Goal: Task Accomplishment & Management: Manage account settings

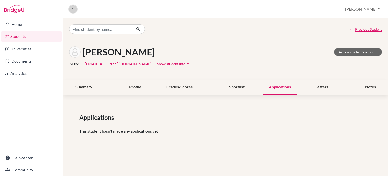
drag, startPoint x: 0, startPoint y: 0, endPoint x: 71, endPoint y: 8, distance: 71.9
click at [71, 8] on icon at bounding box center [73, 9] width 5 height 5
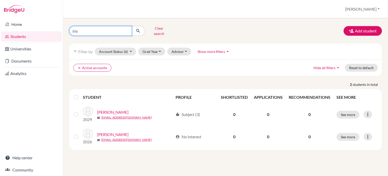
click at [129, 31] on input "iris" at bounding box center [100, 31] width 63 height 10
click at [127, 29] on input "iris" at bounding box center [100, 31] width 63 height 10
type input "[PERSON_NAME]"
click button "submit" at bounding box center [138, 31] width 13 height 10
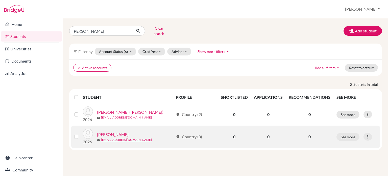
click at [111, 131] on link "[PERSON_NAME]" at bounding box center [113, 134] width 32 height 6
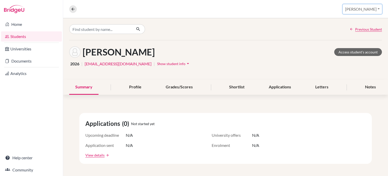
click at [374, 11] on button "[PERSON_NAME]" at bounding box center [362, 9] width 39 height 10
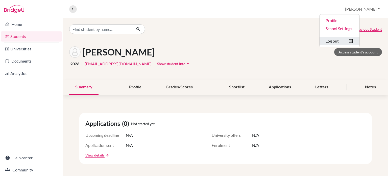
click at [356, 41] on button "Log out" at bounding box center [340, 41] width 40 height 8
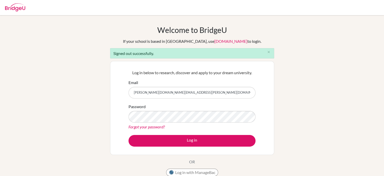
click at [172, 92] on input "seth.rogers@apis.ac.th" at bounding box center [192, 93] width 127 height 12
type input "sethtopher56@gmail.com"
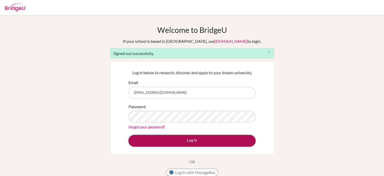
click at [171, 143] on button "Log in" at bounding box center [192, 141] width 127 height 12
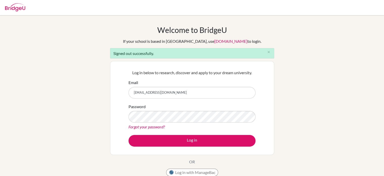
click at [171, 95] on input "sethtopher56@gmail.com" at bounding box center [192, 93] width 127 height 12
type input "seth.rogers@apis.ac.th"
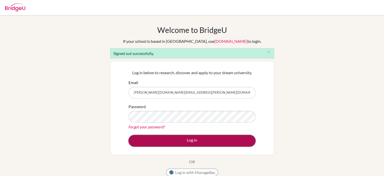
click at [163, 139] on button "Log in" at bounding box center [192, 141] width 127 height 12
